Goal: Browse casually

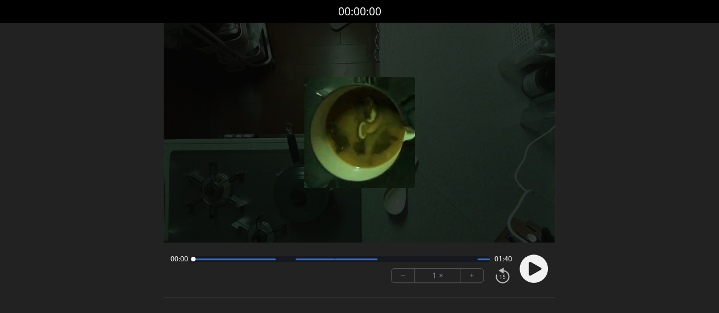
click at [533, 271] on icon at bounding box center [534, 269] width 12 height 14
click at [531, 270] on icon at bounding box center [530, 269] width 3 height 12
click at [537, 258] on circle at bounding box center [533, 269] width 28 height 28
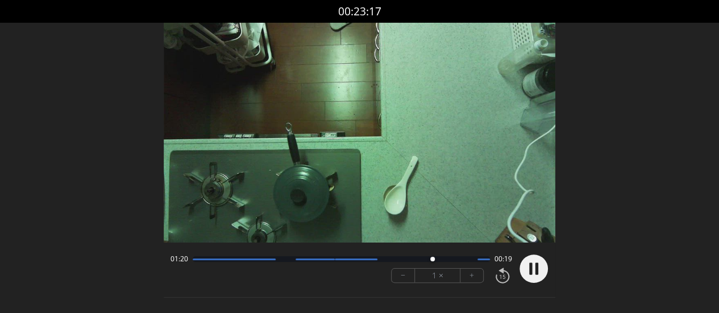
click at [407, 258] on div at bounding box center [341, 259] width 297 height 6
click at [387, 261] on div at bounding box center [341, 259] width 297 height 6
click at [411, 259] on div at bounding box center [341, 259] width 297 height 6
click at [532, 264] on icon at bounding box center [534, 269] width 12 height 14
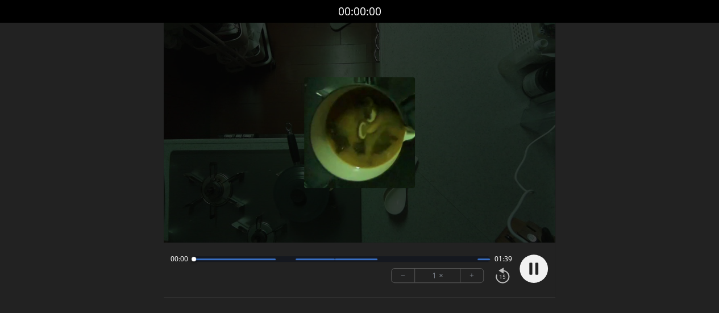
click at [422, 260] on div at bounding box center [341, 259] width 297 height 6
